Goal: Transaction & Acquisition: Purchase product/service

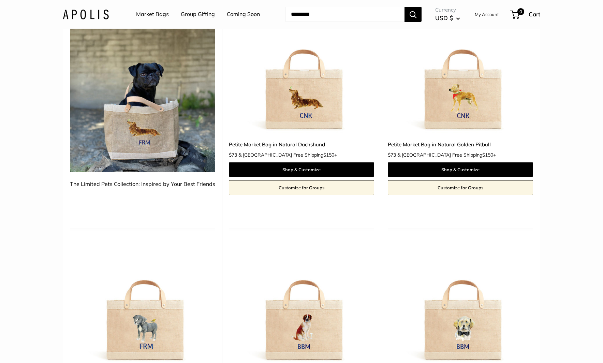
scroll to position [125, 0]
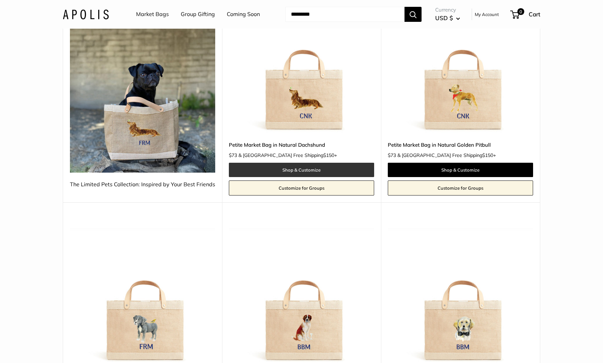
click at [320, 171] on link "Shop & Customize" at bounding box center [301, 170] width 145 height 14
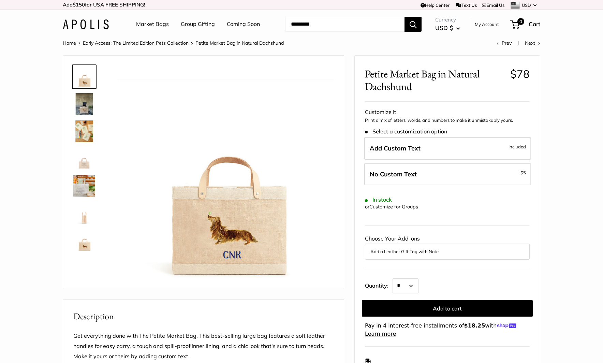
click at [81, 195] on img at bounding box center [84, 186] width 22 height 22
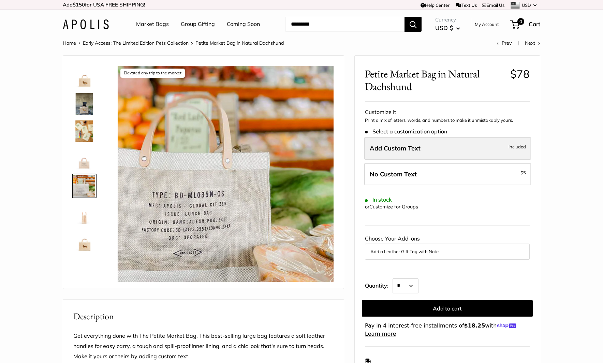
click at [518, 148] on span "Included" at bounding box center [517, 147] width 17 height 8
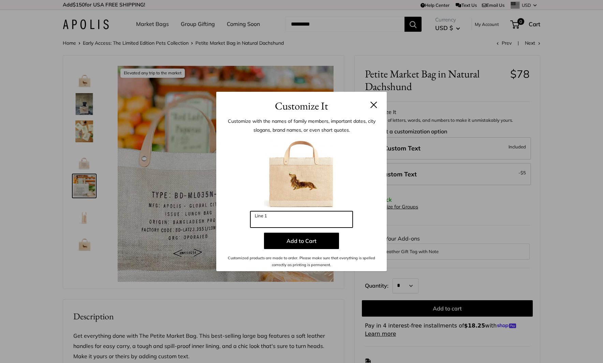
click at [308, 223] on input "Line 1" at bounding box center [301, 219] width 102 height 16
type input "*"
type input "***"
click at [371, 104] on button at bounding box center [374, 104] width 7 height 7
